Goal: Transaction & Acquisition: Purchase product/service

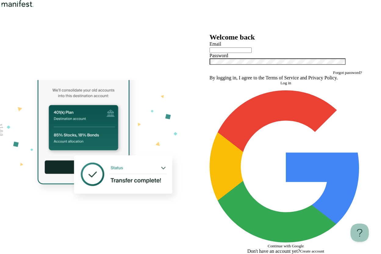
click at [226, 53] on input "text" at bounding box center [230, 50] width 42 height 5
type input "*"
type input "**********"
click at [254, 86] on button "Log in" at bounding box center [285, 83] width 152 height 5
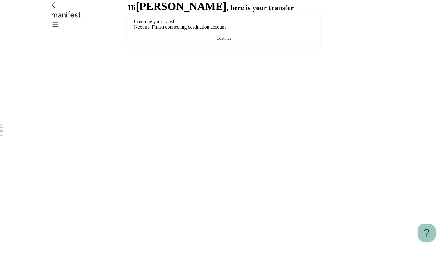
click at [192, 47] on div "Continue your transfer Next up | Finish connecting destination account Continue" at bounding box center [224, 30] width 192 height 34
click at [188, 41] on button "Continue" at bounding box center [224, 38] width 180 height 5
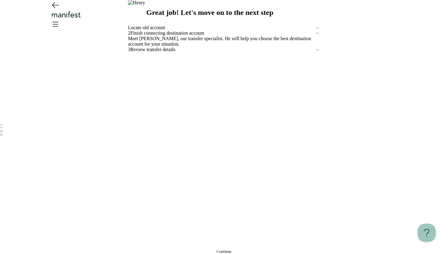
click at [183, 30] on span "Locate old account" at bounding box center [221, 27] width 187 height 5
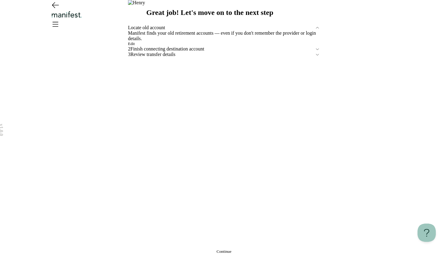
click at [135, 46] on button "Edit" at bounding box center [131, 43] width 7 height 5
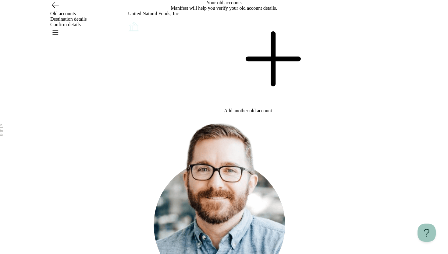
click at [128, 21] on icon "Account options" at bounding box center [128, 21] width 0 height 0
click at [148, 27] on button "Remove" at bounding box center [141, 25] width 13 height 5
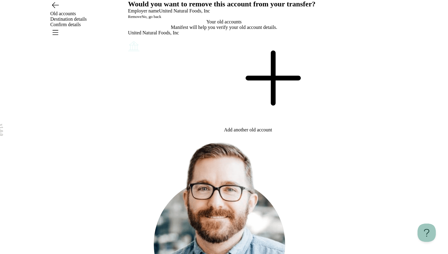
click at [141, 19] on button "Remove" at bounding box center [134, 16] width 13 height 5
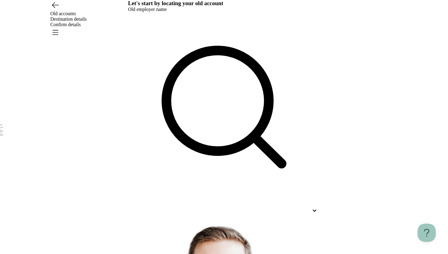
click at [190, 208] on div at bounding box center [218, 210] width 181 height 5
click at [193, 107] on div "Let's start by locating your old account Old employer name Use Up and Down to c…" at bounding box center [224, 205] width 192 height 411
click at [87, 16] on span "Destination details" at bounding box center [68, 18] width 37 height 5
click at [173, 29] on header "Old accounts Destination details Confirm details" at bounding box center [224, 16] width 448 height 33
click at [59, 10] on icon "Go back" at bounding box center [55, 5] width 10 height 10
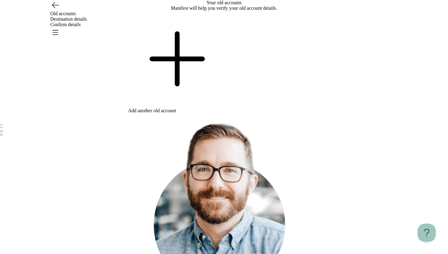
click at [380, 14] on div "Old accounts Destination details Confirm details" at bounding box center [224, 19] width 439 height 38
click at [60, 27] on icon "Open menu" at bounding box center [55, 32] width 10 height 10
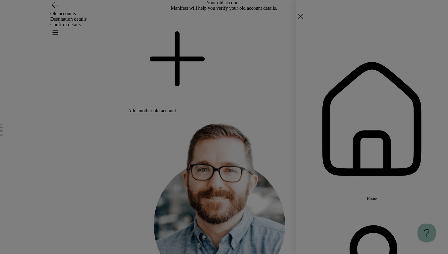
click at [377, 197] on span "Home" at bounding box center [372, 199] width 10 height 5
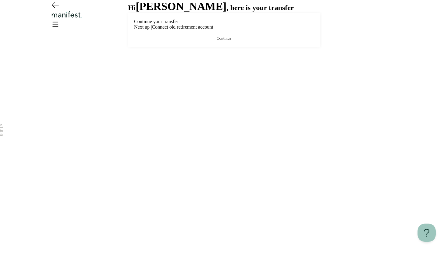
click at [60, 19] on icon "Open menu" at bounding box center [55, 24] width 10 height 10
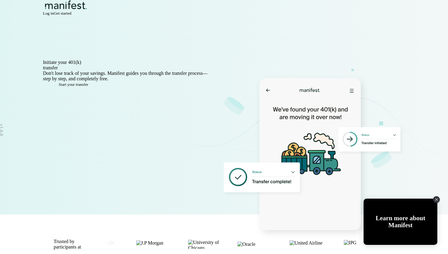
click at [355, 16] on div "Log in Get started" at bounding box center [224, 13] width 362 height 5
click at [54, 16] on span "Log in" at bounding box center [48, 13] width 11 height 5
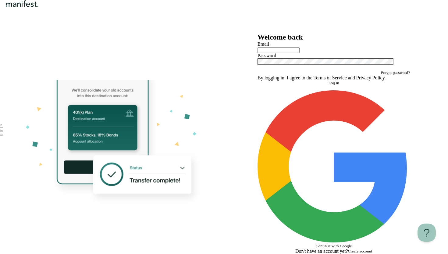
click at [300, 53] on input "text" at bounding box center [279, 50] width 42 height 5
type input "**********"
click at [304, 175] on form "**********" at bounding box center [334, 145] width 152 height 208
click at [305, 86] on button "Log in" at bounding box center [334, 83] width 152 height 5
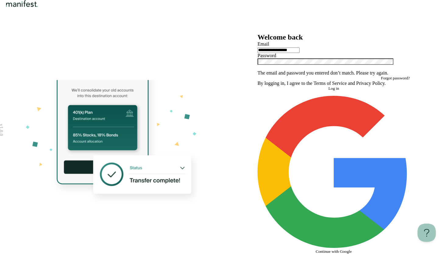
click at [307, 70] on div at bounding box center [334, 65] width 152 height 12
click at [232, 124] on div "**********" at bounding box center [333, 146] width 219 height 227
click at [263, 74] on icon "Show password" at bounding box center [260, 72] width 5 height 3
click at [315, 91] on button "Log in" at bounding box center [334, 88] width 152 height 5
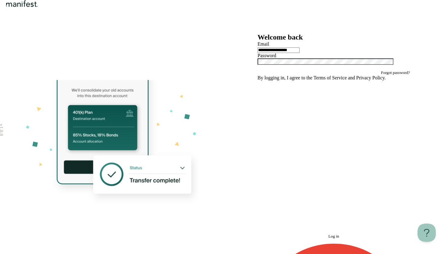
click at [263, 74] on icon "Hide password" at bounding box center [260, 72] width 5 height 4
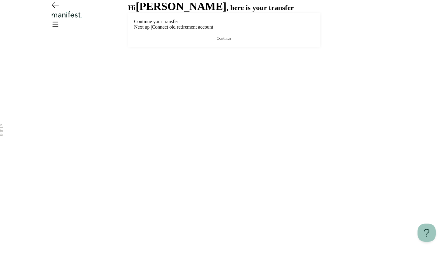
click at [239, 41] on button "Continue" at bounding box center [224, 38] width 180 height 5
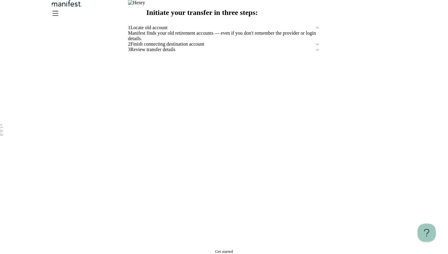
click at [83, 7] on img "Logo" at bounding box center [66, 3] width 33 height 7
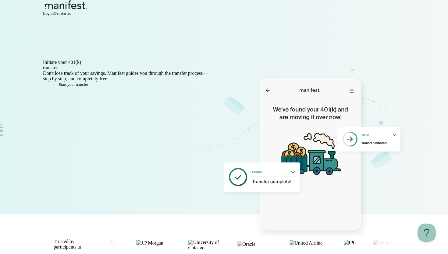
click at [54, 16] on span "Log in" at bounding box center [48, 13] width 11 height 5
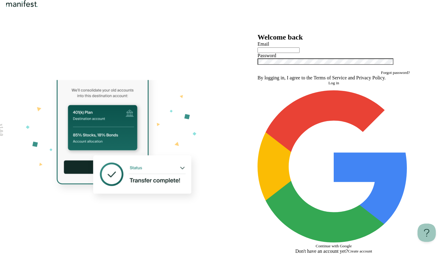
click at [286, 53] on input "text" at bounding box center [279, 50] width 42 height 5
type input "**********"
click at [307, 86] on button "Log in" at bounding box center [334, 83] width 152 height 5
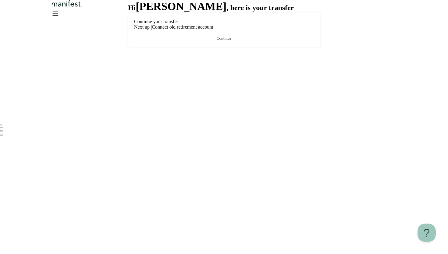
click at [212, 41] on button "Continue" at bounding box center [224, 38] width 180 height 5
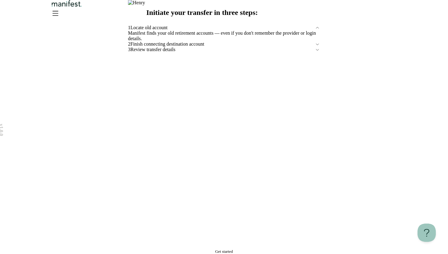
click at [233, 250] on button "Get started" at bounding box center [224, 252] width 192 height 5
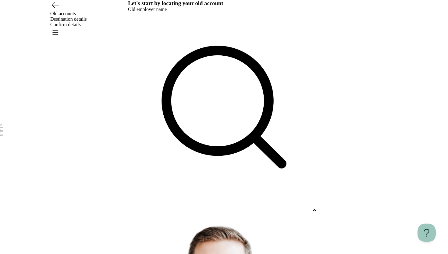
click at [157, 208] on div at bounding box center [218, 210] width 181 height 5
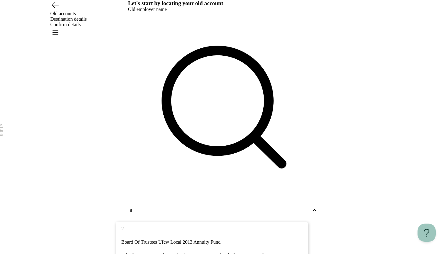
click at [161, 249] on div "Bd Of Trustees For Electrical Wkrs Loc No. 26 Individual Account Fund" at bounding box center [212, 255] width 192 height 13
type input "*"
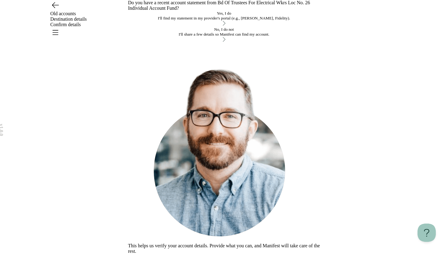
click at [176, 21] on div "I'll find my statement in my provider's portal (e.g., TIAA, Fidelity)." at bounding box center [224, 18] width 192 height 5
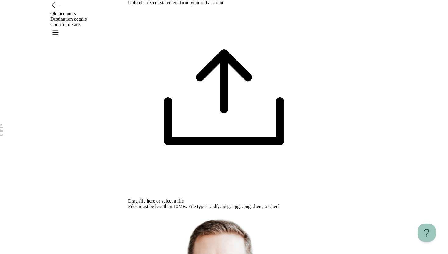
click at [203, 82] on div "Drag file here or select a file Files must be less than 10MB. File types: .pdf,…" at bounding box center [224, 107] width 192 height 204
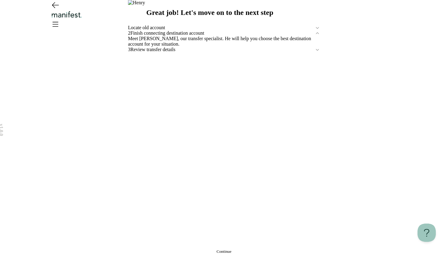
click at [191, 250] on button "Continue" at bounding box center [224, 252] width 192 height 5
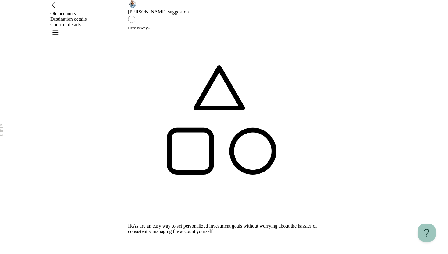
scroll to position [29, 0]
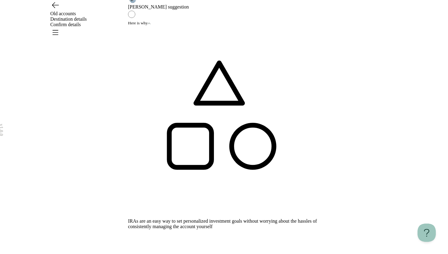
click at [151, 26] on button "Here is why" at bounding box center [139, 23] width 23 height 5
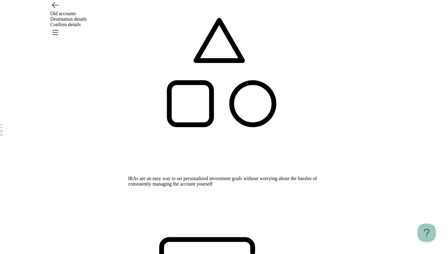
scroll to position [87, 0]
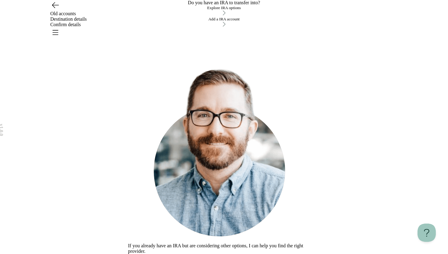
click at [173, 17] on button "Explore IRA options" at bounding box center [224, 10] width 192 height 11
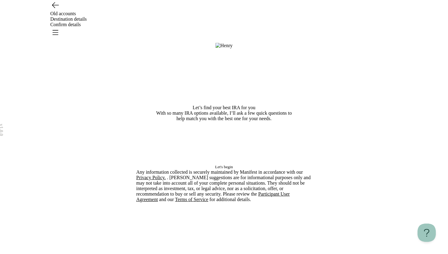
click at [216, 170] on button "Let's begin" at bounding box center [224, 167] width 176 height 5
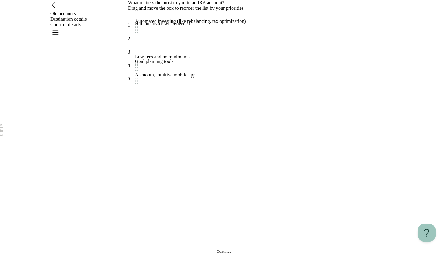
drag, startPoint x: 201, startPoint y: 120, endPoint x: 201, endPoint y: 144, distance: 23.5
click at [191, 228] on div "What matters the most to you in an IRA account? Drag and move the box to reorde…" at bounding box center [224, 127] width 192 height 254
click at [190, 229] on div "What matters the most to you in an IRA account? Drag and move the box to reorde…" at bounding box center [224, 127] width 192 height 254
click at [192, 250] on button "Continue" at bounding box center [224, 252] width 192 height 5
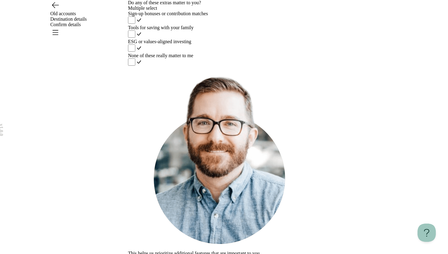
click at [181, 30] on div "Tools for saving with your family" at bounding box center [224, 27] width 192 height 5
click at [181, 67] on div "Sign-up bonuses or contribution matches Tools for saving with your family ESG o…" at bounding box center [224, 39] width 192 height 56
click at [286, 53] on label "ESG or values-aligned investing" at bounding box center [224, 46] width 192 height 14
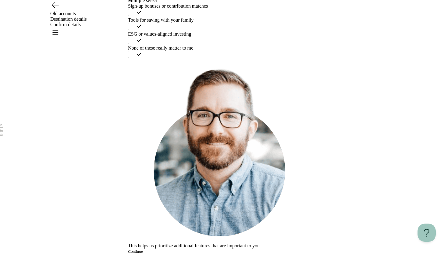
click at [143, 250] on button "Continue" at bounding box center [135, 252] width 15 height 5
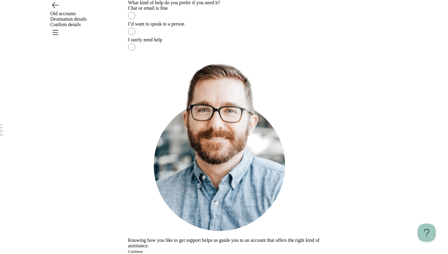
drag, startPoint x: 212, startPoint y: 108, endPoint x: 206, endPoint y: 136, distance: 29.0
click at [212, 37] on label "I’d want to speak to a person" at bounding box center [224, 29] width 192 height 16
click at [143, 250] on button "Continue" at bounding box center [135, 252] width 15 height 5
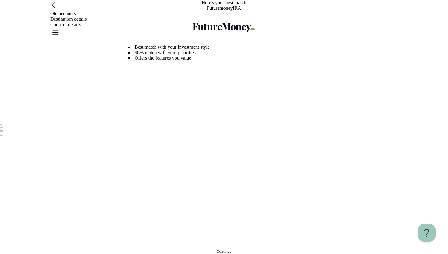
click at [210, 250] on button "Continue" at bounding box center [224, 252] width 192 height 5
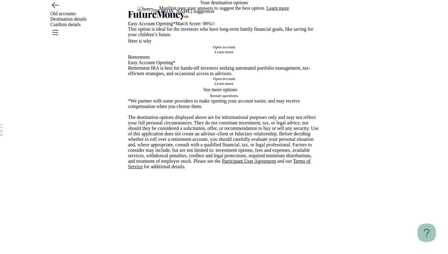
click at [277, 11] on button "Learn more" at bounding box center [277, 7] width 23 height 5
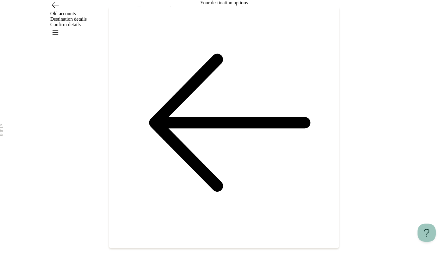
click at [367, 103] on div "What’s our methodology? Manifest uses your answers to evaluate your current fin…" at bounding box center [224, 127] width 448 height 254
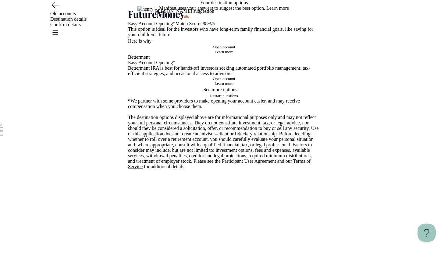
click at [213, 49] on span "Open account" at bounding box center [224, 47] width 23 height 5
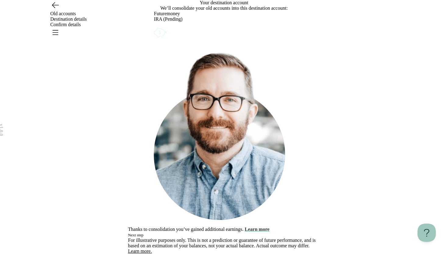
click at [269, 227] on button "Learn more" at bounding box center [257, 229] width 25 height 5
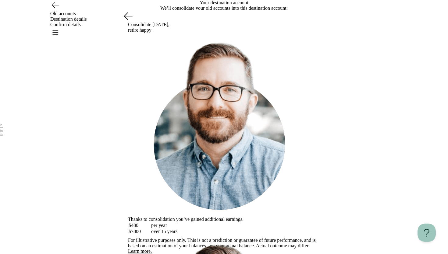
click at [128, 158] on div "Consolidate today, retire happy Thanks to consolidation you’ve gained additiona…" at bounding box center [224, 124] width 192 height 229
click at [122, 22] on button at bounding box center [128, 16] width 12 height 12
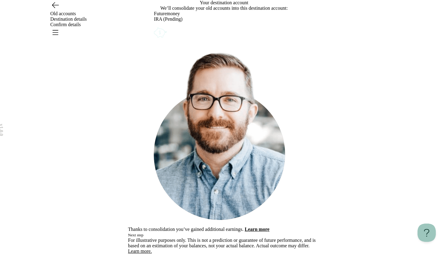
click at [123, 28] on header "Old accounts Destination details Confirm details" at bounding box center [224, 16] width 448 height 33
click at [144, 233] on button "Next step" at bounding box center [136, 235] width 16 height 5
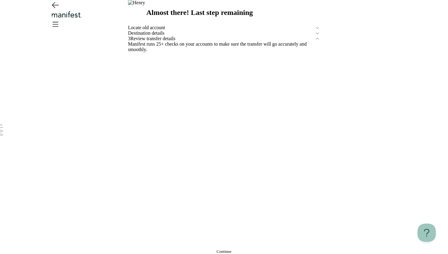
click at [48, 18] on div at bounding box center [224, 15] width 439 height 30
click at [55, 10] on icon "Go back" at bounding box center [55, 5] width 10 height 10
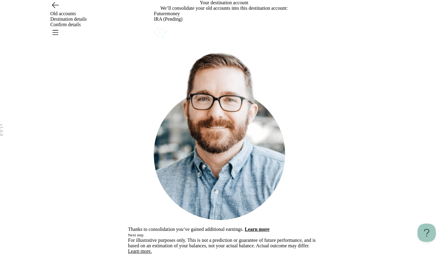
click at [144, 233] on button "Next step" at bounding box center [136, 235] width 16 height 5
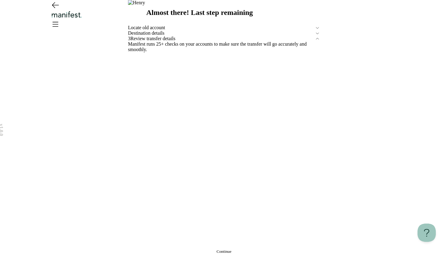
click at [216, 250] on button "Continue" at bounding box center [224, 252] width 192 height 5
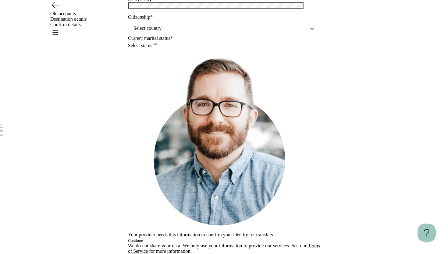
click at [143, 239] on span "Continue" at bounding box center [135, 241] width 15 height 5
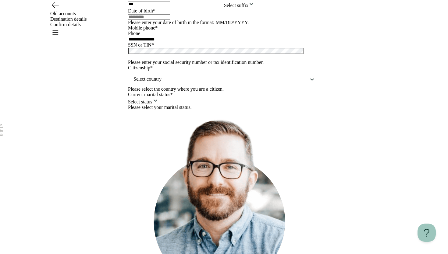
scroll to position [34, 0]
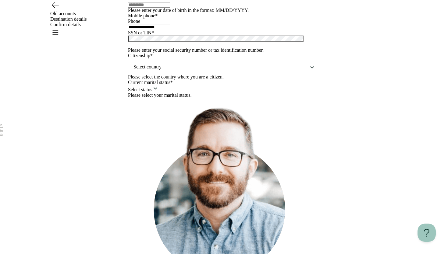
click at [155, 8] on input "text" at bounding box center [149, 4] width 42 height 5
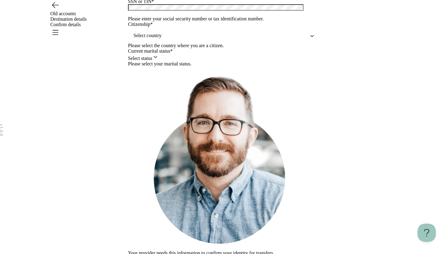
scroll to position [64, 0]
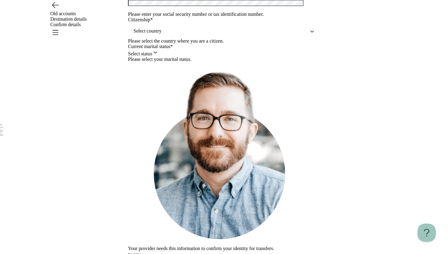
type input "**********"
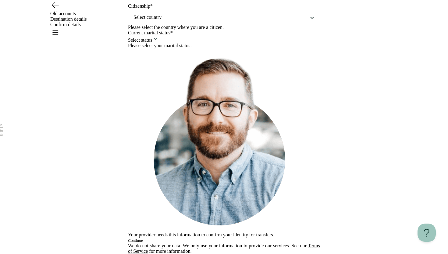
scroll to position [101, 0]
click at [151, 21] on div at bounding box center [220, 18] width 174 height 8
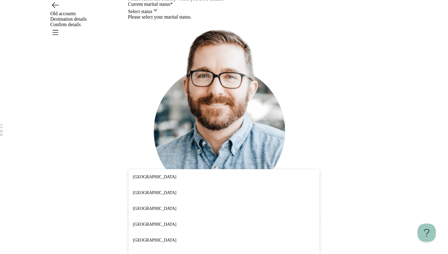
click at [155, 177] on div "United States" at bounding box center [223, 177] width 191 height 16
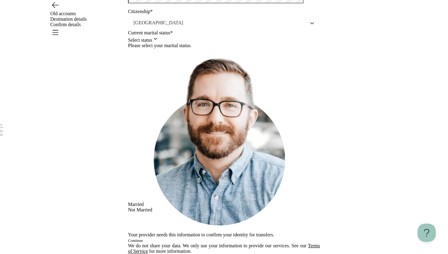
click at [154, 194] on html "**********" at bounding box center [224, 94] width 448 height 322
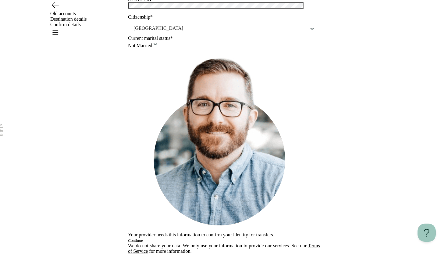
click at [143, 239] on button "Continue" at bounding box center [135, 241] width 15 height 5
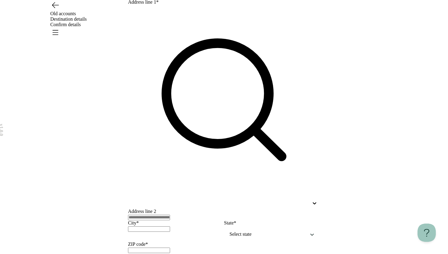
scroll to position [0, 0]
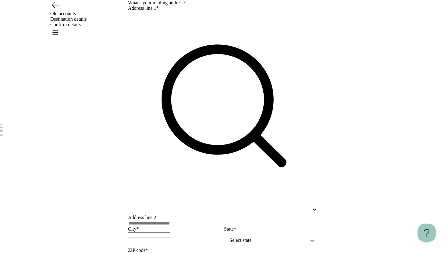
click at [158, 207] on div at bounding box center [218, 209] width 181 height 5
type input "*"
click at [160, 233] on div "22 E Wolf Rd, Northlake, IL 60164 US" at bounding box center [212, 239] width 192 height 12
type input "**"
type input "*********"
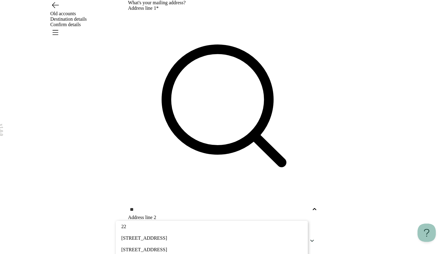
type input "*****"
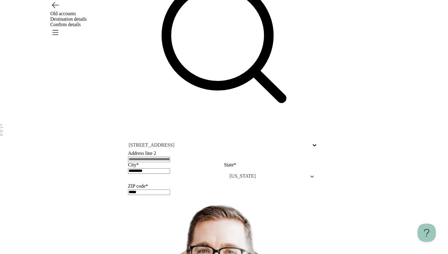
scroll to position [67, 0]
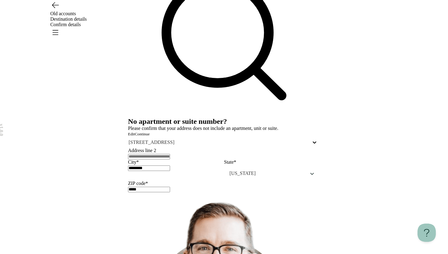
click at [150, 137] on button "Continue" at bounding box center [142, 134] width 15 height 5
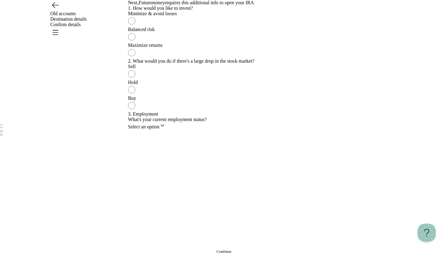
click at [236, 32] on div "Balanced risk" at bounding box center [224, 29] width 192 height 5
click at [232, 80] on label "Sell" at bounding box center [224, 72] width 192 height 16
click at [224, 200] on html "v 1.0.0 Old accounts Destination details Confirm details Next, Futuremoney requ…" at bounding box center [224, 127] width 448 height 254
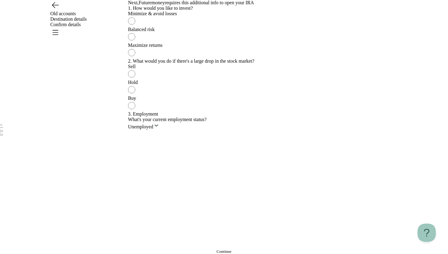
click at [211, 250] on button "Continue" at bounding box center [224, 252] width 192 height 5
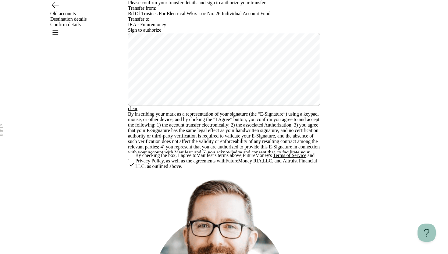
drag, startPoint x: 158, startPoint y: 148, endPoint x: 159, endPoint y: 152, distance: 4.4
click at [158, 148] on div "Please confirm your transfer details and sign to authorize your transfer Transf…" at bounding box center [224, 85] width 192 height 170
click at [135, 112] on button "clear" at bounding box center [132, 108] width 9 height 5
click at [106, 231] on div "v 1.0.0 Old accounts Destination details Confirm details Please confirm your tr…" at bounding box center [224, 185] width 448 height 371
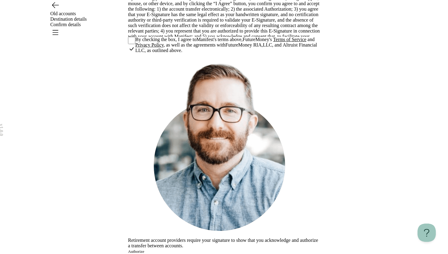
click at [144, 250] on button "Authorize" at bounding box center [136, 252] width 16 height 5
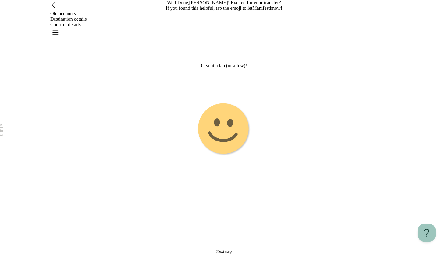
click at [228, 128] on image "Emoji 1 touch loop animation" at bounding box center [224, 129] width 56 height 56
click at [229, 159] on g "Emoji 2 animation" at bounding box center [224, 129] width 152 height 152
click at [226, 156] on image "Emoji 3 animation" at bounding box center [224, 130] width 54 height 54
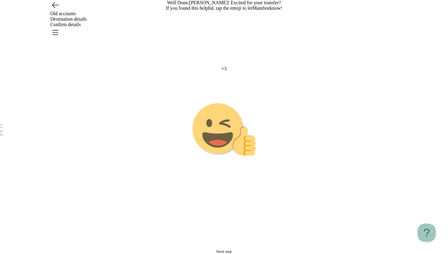
click at [226, 250] on span "Next step" at bounding box center [224, 252] width 16 height 5
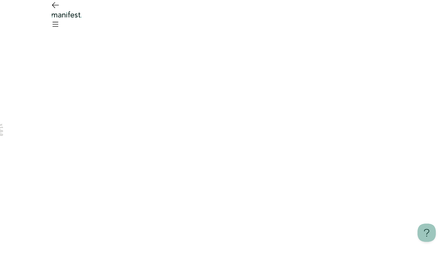
click at [78, 55] on div "v 1.0.0" at bounding box center [224, 127] width 448 height 254
click at [52, 10] on icon "Go back" at bounding box center [55, 5] width 10 height 10
drag, startPoint x: 235, startPoint y: 164, endPoint x: 235, endPoint y: 157, distance: 7.0
click at [235, 138] on div "For your safety, this session will expire in: 2:12 Log out Resume" at bounding box center [224, 127] width 134 height 21
click at [235, 138] on span "Resume" at bounding box center [240, 135] width 13 height 5
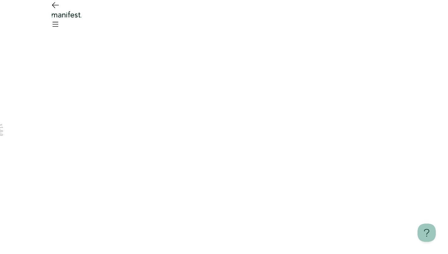
click at [87, 27] on header at bounding box center [224, 16] width 448 height 33
click at [54, 10] on icon "Go back" at bounding box center [55, 5] width 10 height 10
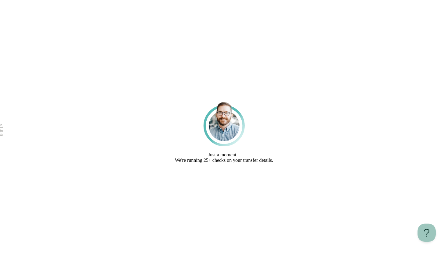
click at [114, 94] on body "v 1.0.0 Just a moment... We're running 25+ checks on your transfer details. Lea…" at bounding box center [224, 127] width 448 height 254
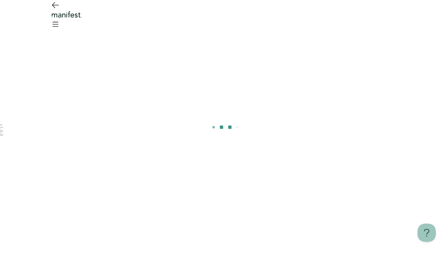
click at [170, 156] on div at bounding box center [224, 127] width 448 height 254
click at [70, 17] on div at bounding box center [224, 15] width 439 height 30
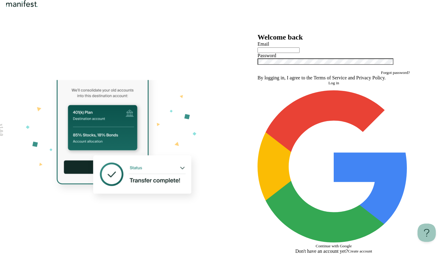
click at [294, 70] on div "Email Password" at bounding box center [334, 55] width 152 height 29
click at [286, 53] on div at bounding box center [334, 50] width 152 height 6
click at [286, 53] on input "text" at bounding box center [279, 50] width 42 height 5
click at [306, 86] on button "Log in" at bounding box center [334, 83] width 152 height 5
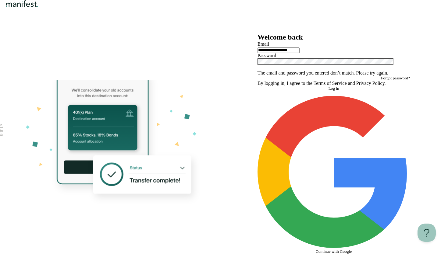
click at [258, 69] on icon "Show password" at bounding box center [258, 69] width 0 height 0
click at [257, 121] on div "**********" at bounding box center [333, 146] width 219 height 227
click at [315, 178] on form "**********" at bounding box center [334, 147] width 152 height 213
click at [314, 91] on button "Log in" at bounding box center [334, 88] width 152 height 5
click at [224, 123] on div "**********" at bounding box center [333, 146] width 219 height 227
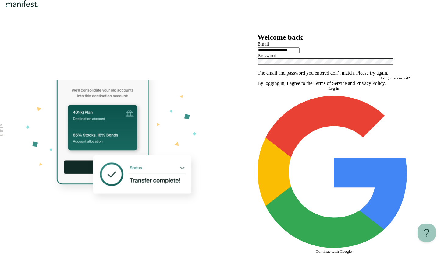
click at [307, 91] on button "Log in" at bounding box center [334, 88] width 152 height 5
click at [258, 86] on button "Log in" at bounding box center [334, 88] width 152 height 5
click at [287, 53] on input "**********" at bounding box center [279, 50] width 42 height 5
type input "**********"
click at [258, 86] on button "Log in" at bounding box center [334, 88] width 152 height 5
